Goal: Navigation & Orientation: Find specific page/section

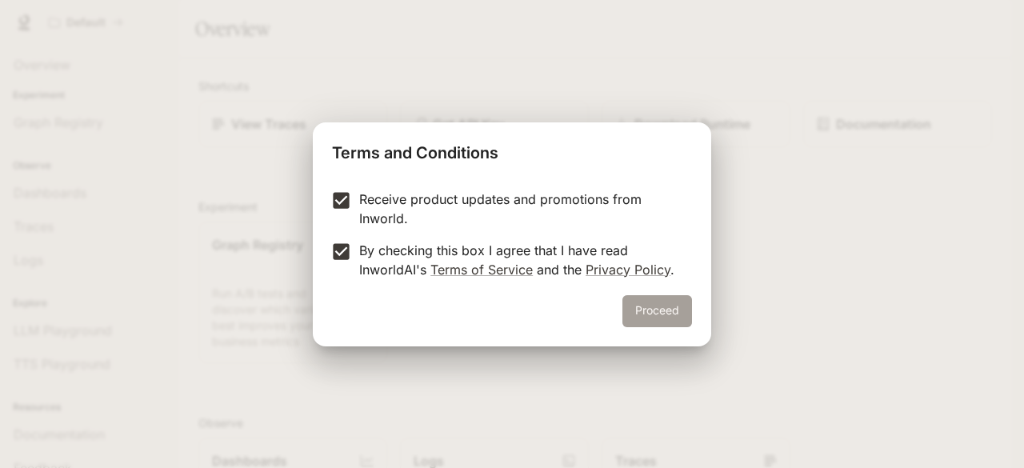
click at [650, 302] on button "Proceed" at bounding box center [657, 311] width 70 height 32
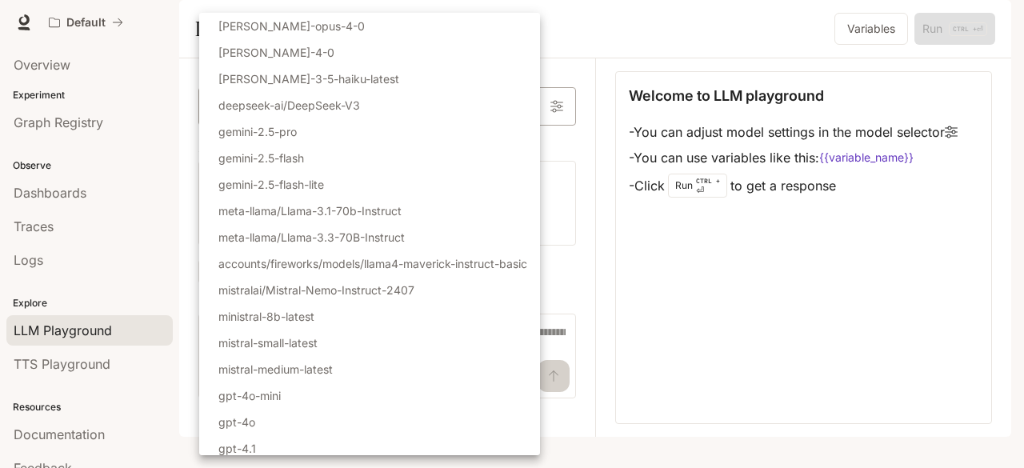
click at [294, 140] on body "Skip to main content Default Documentation Documentation Portal Overview Experi…" at bounding box center [512, 234] width 1024 height 468
click at [622, 235] on div at bounding box center [512, 234] width 1024 height 468
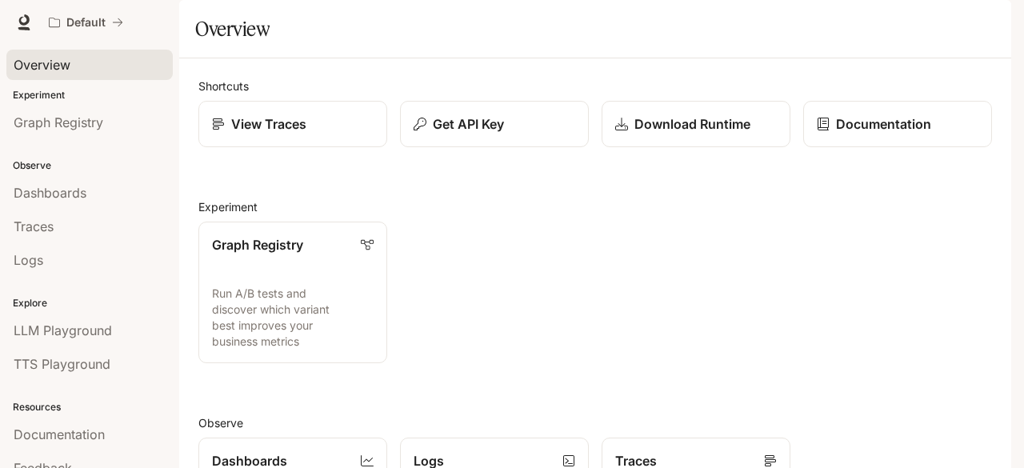
click at [54, 65] on span "Overview" at bounding box center [42, 64] width 57 height 19
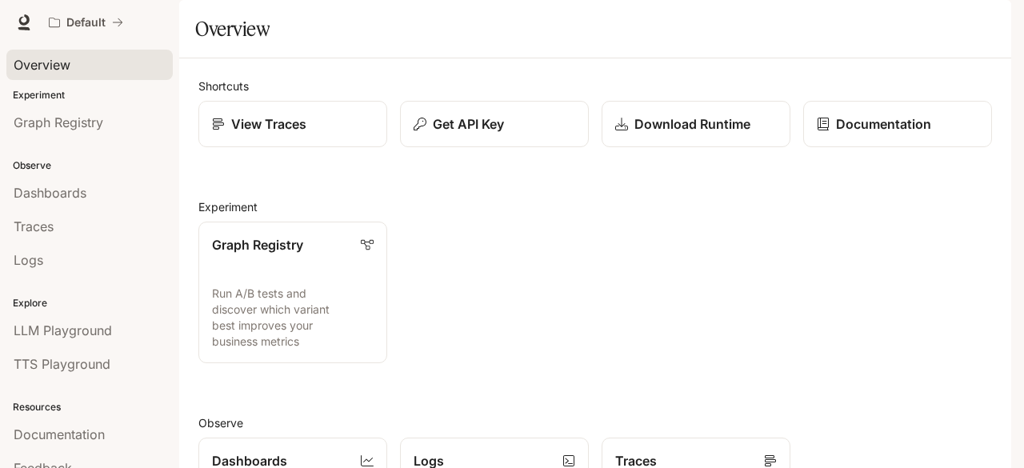
click at [54, 65] on span "Overview" at bounding box center [42, 64] width 57 height 19
drag, startPoint x: 54, startPoint y: 65, endPoint x: 279, endPoint y: 85, distance: 225.7
click at [279, 85] on main "Portal Overview Experiment Graph Registry Observe Dashboards Traces Logs Explor…" at bounding box center [595, 407] width 832 height 814
click at [206, 306] on link "Graph Registry Run A/B tests and discover which variant best improves your busi…" at bounding box center [293, 292] width 190 height 143
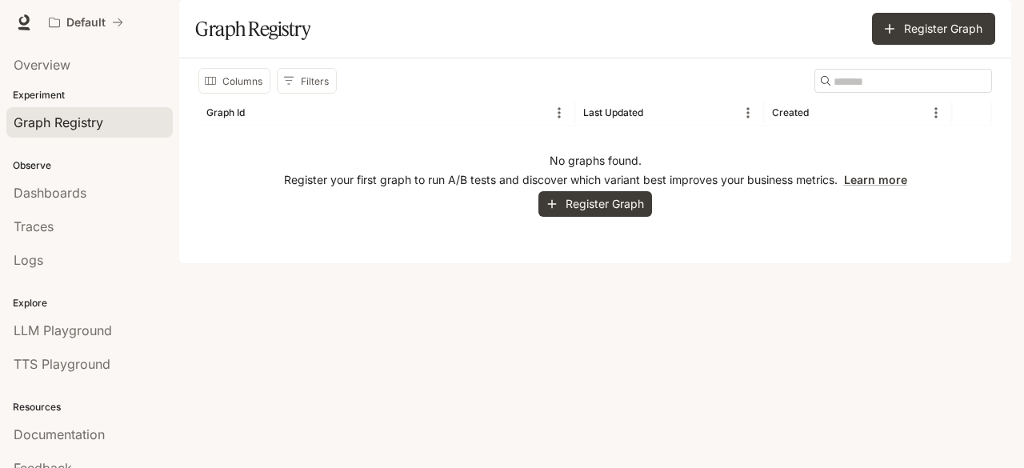
scroll to position [47, 0]
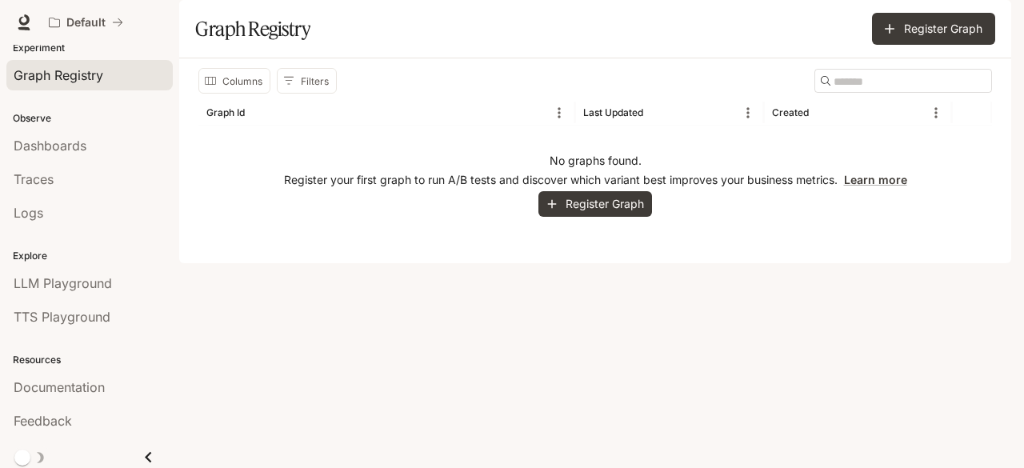
click at [146, 457] on icon "Close drawer" at bounding box center [149, 457] width 22 height 22
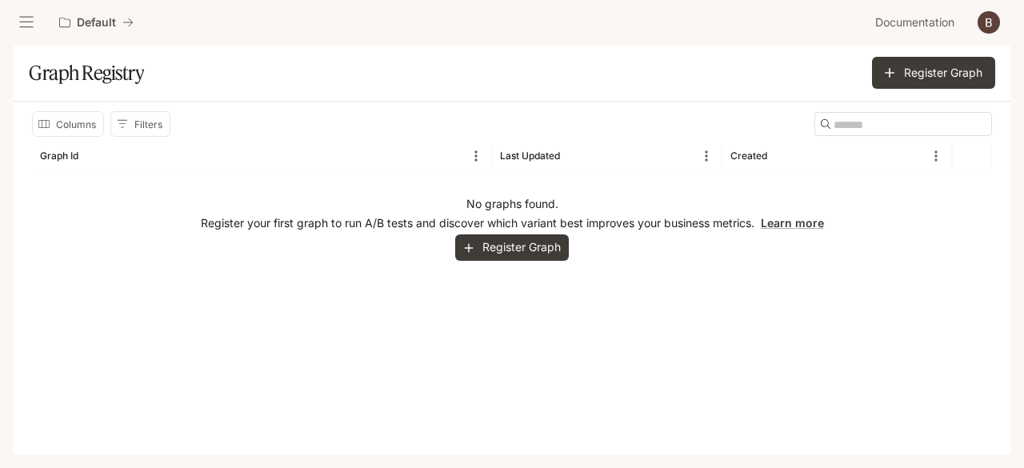
scroll to position [0, 0]
